Goal: Find specific page/section: Find specific page/section

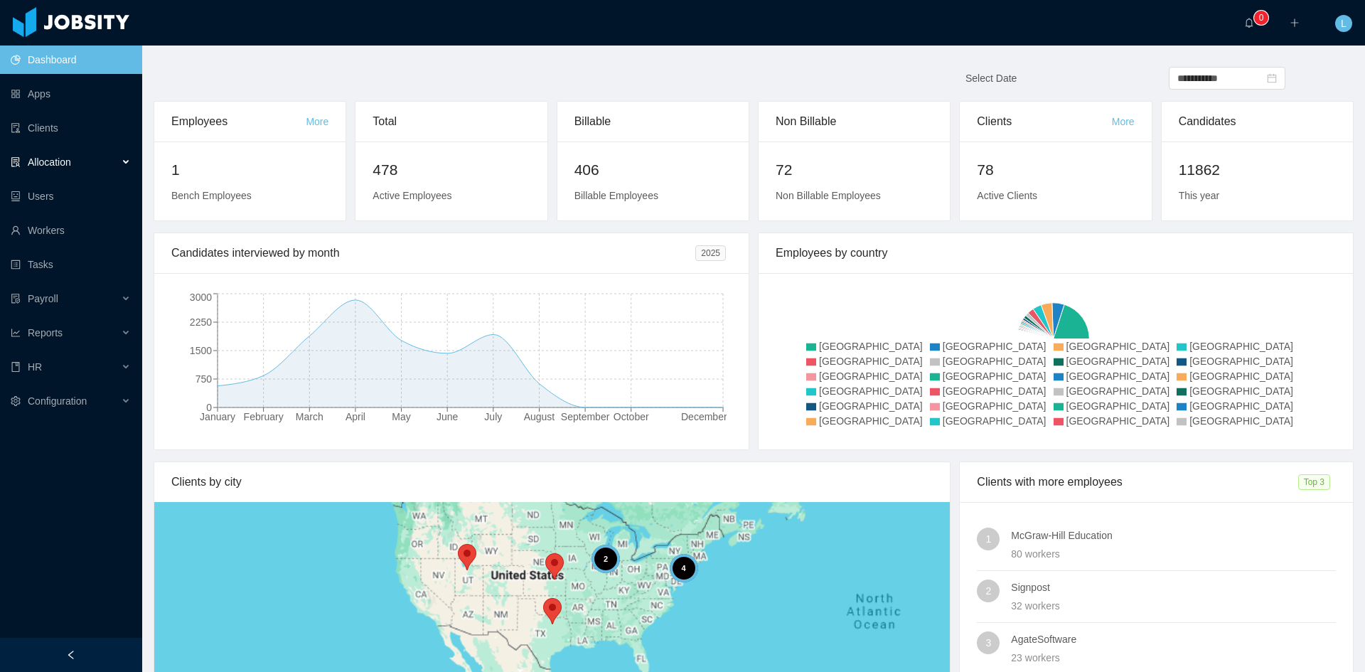
click at [60, 167] on span "Allocation" at bounding box center [49, 161] width 43 height 11
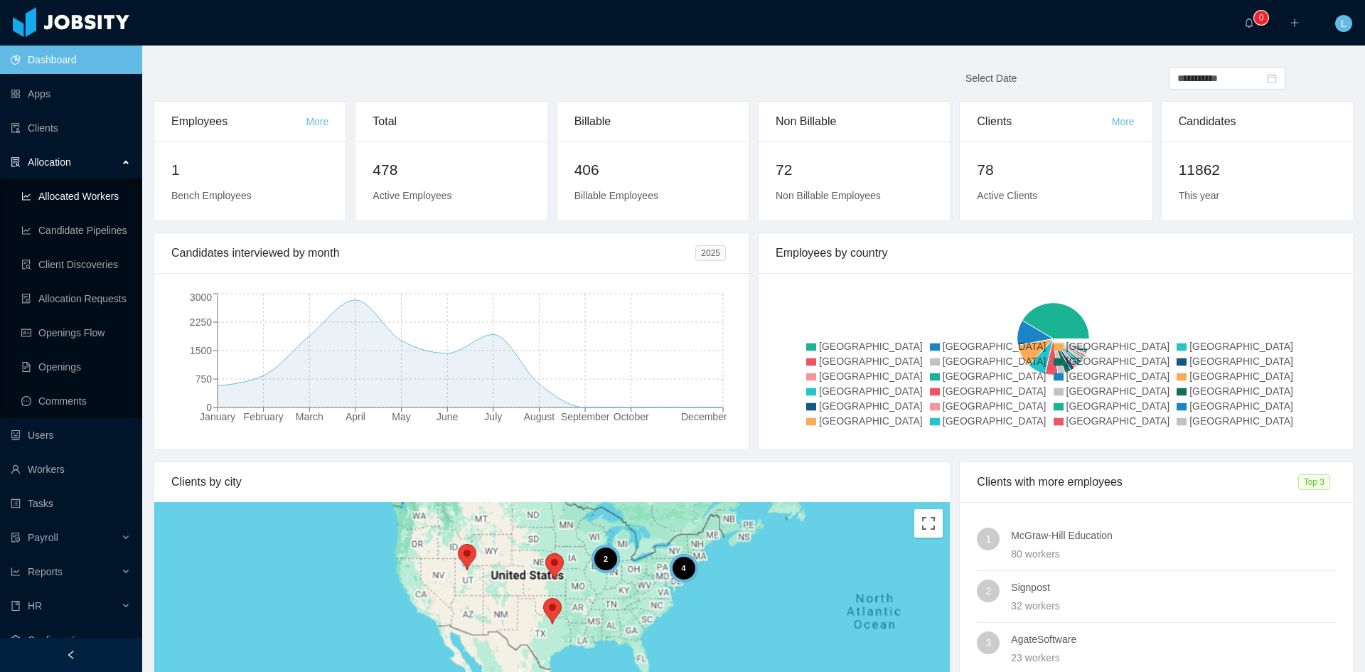
click at [97, 194] on link "Allocated Workers" at bounding box center [76, 196] width 110 height 28
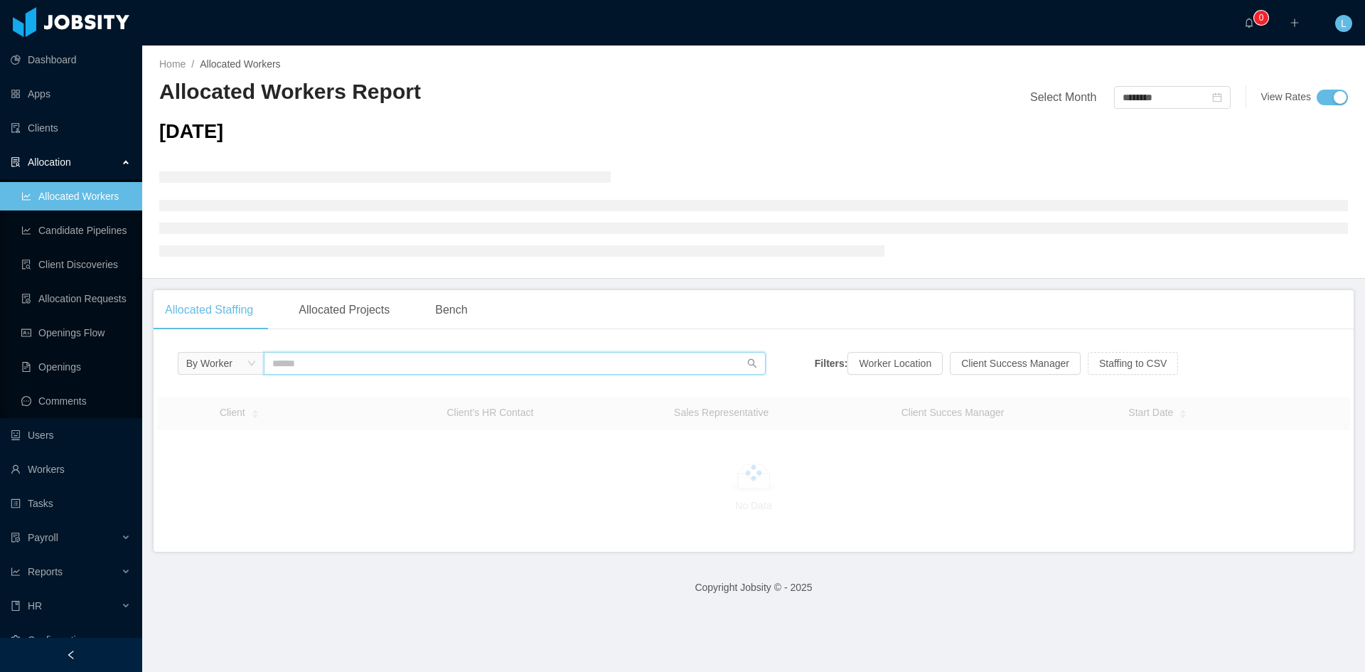
click at [366, 366] on input "text" at bounding box center [515, 363] width 502 height 23
type input "*"
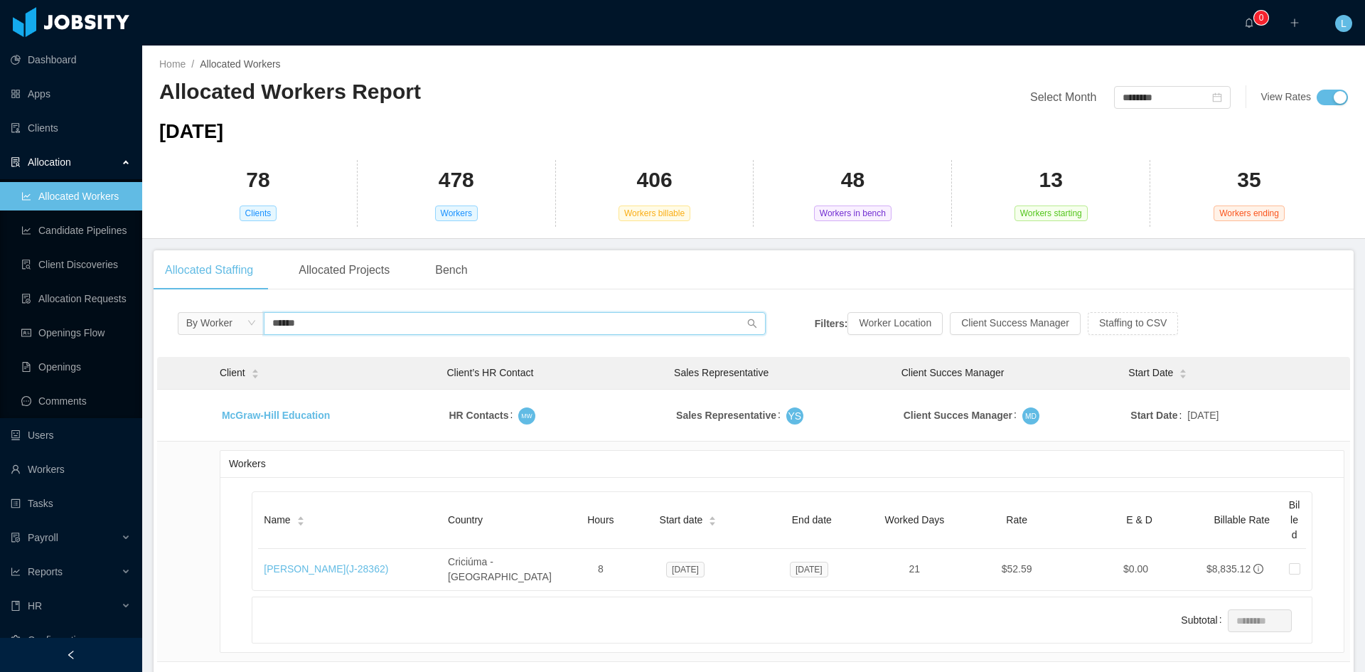
scroll to position [71, 0]
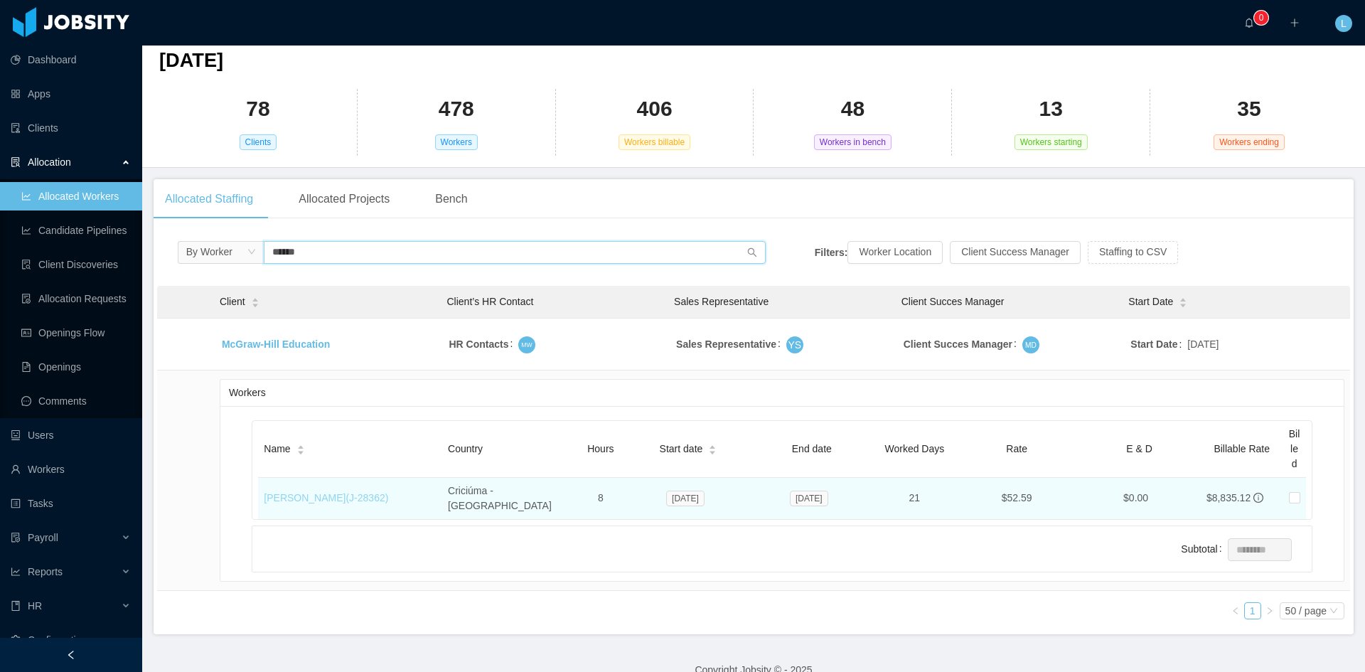
type input "******"
click at [322, 492] on link "[PERSON_NAME] (J- 28362 )" at bounding box center [326, 497] width 124 height 11
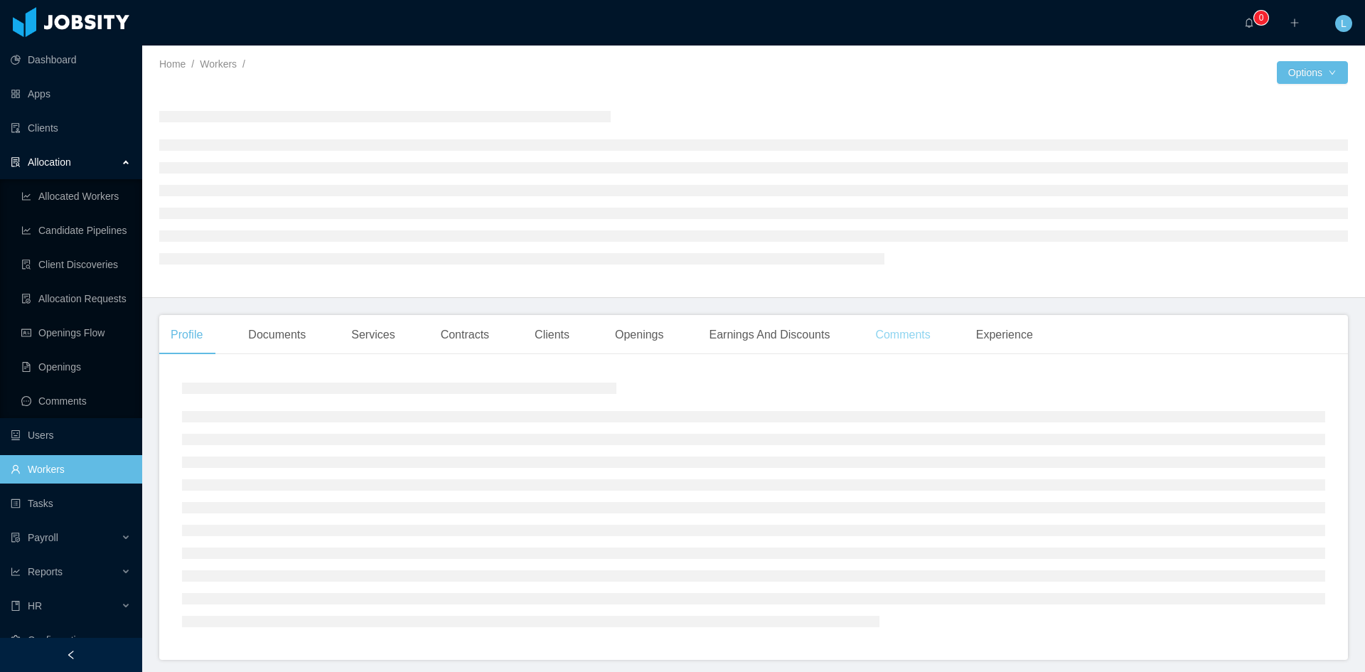
click at [892, 341] on div "Comments" at bounding box center [903, 335] width 78 height 40
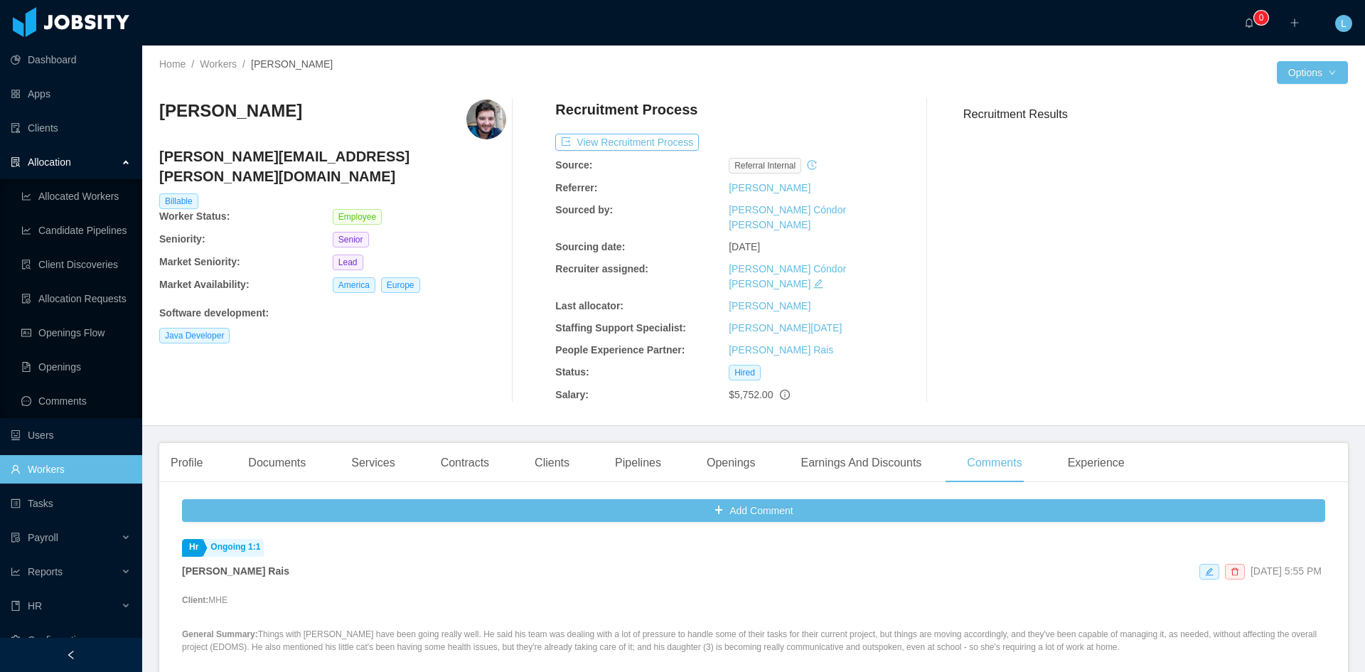
scroll to position [213, 0]
